Goal: Check status: Verify the current state of an ongoing process or item

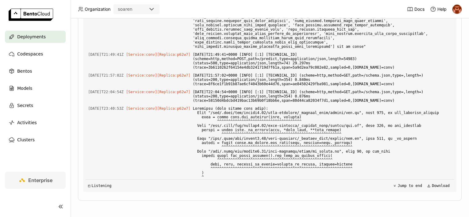
drag, startPoint x: 292, startPoint y: 141, endPoint x: 276, endPoint y: 164, distance: 27.3
drag, startPoint x: 276, startPoint y: 164, endPoint x: 299, endPoint y: 177, distance: 26.5
drag, startPoint x: 295, startPoint y: 174, endPoint x: 218, endPoint y: 67, distance: 131.8
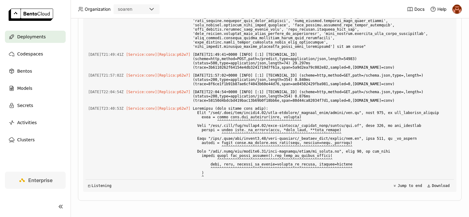
drag, startPoint x: 218, startPoint y: 67, endPoint x: 184, endPoint y: 75, distance: 35.0
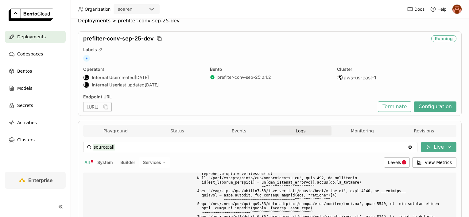
scroll to position [0, 0]
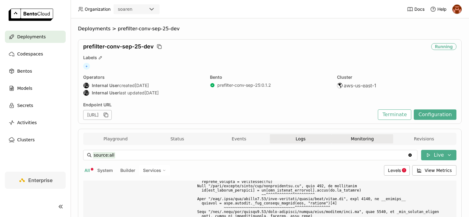
click at [349, 141] on button "Monitoring" at bounding box center [362, 138] width 62 height 9
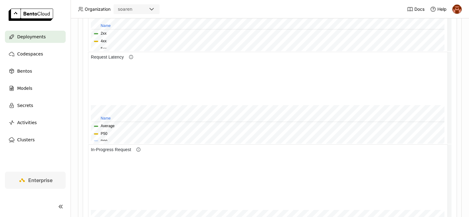
scroll to position [276, 0]
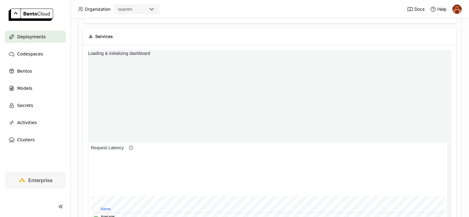
scroll to position [2, 3]
